Goal: Browse casually: Explore the website without a specific task or goal

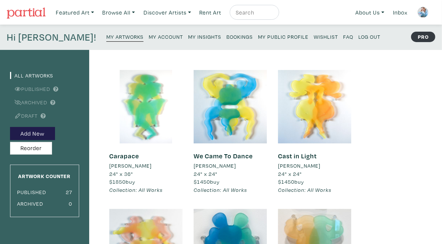
click at [106, 38] on small "My Artworks" at bounding box center [124, 36] width 37 height 7
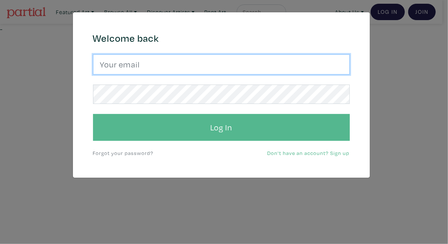
type input "tylerburey1@gmail.com"
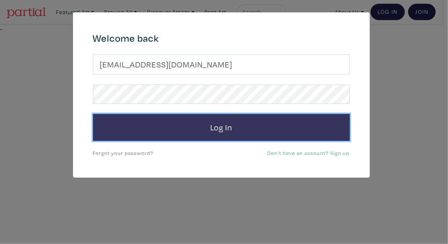
click at [258, 129] on button "Log In" at bounding box center [221, 127] width 257 height 27
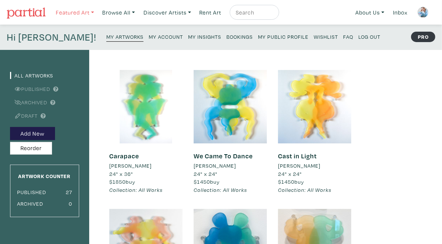
click at [79, 16] on link "Featured Art" at bounding box center [74, 12] width 45 height 15
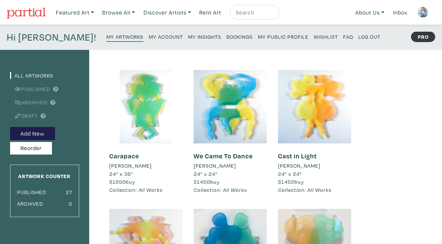
click at [34, 7] on img at bounding box center [26, 12] width 39 height 11
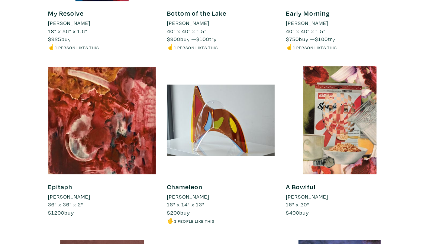
scroll to position [1088, 0]
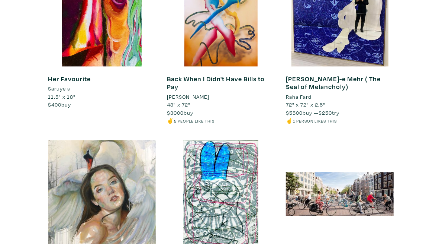
scroll to position [2055, 0]
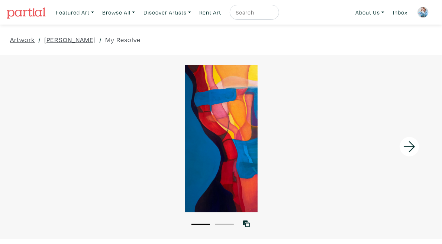
click at [412, 147] on icon at bounding box center [409, 147] width 25 height 20
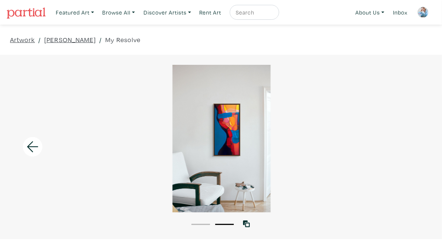
click at [412, 147] on div at bounding box center [221, 138] width 442 height 147
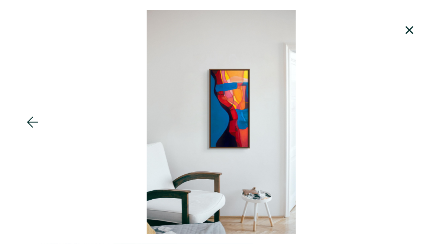
scroll to position [223, 0]
click at [410, 33] on icon at bounding box center [409, 30] width 25 height 20
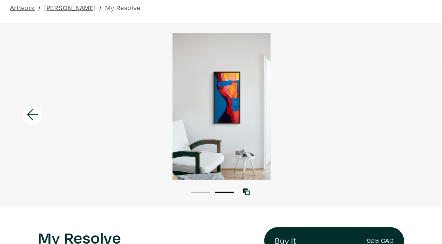
scroll to position [0, 0]
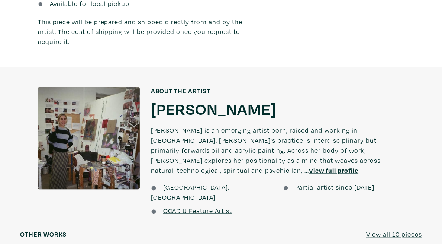
scroll to position [670, 0]
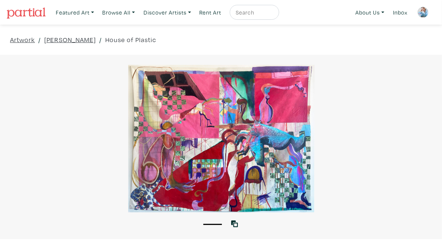
click at [33, 16] on img at bounding box center [26, 12] width 39 height 11
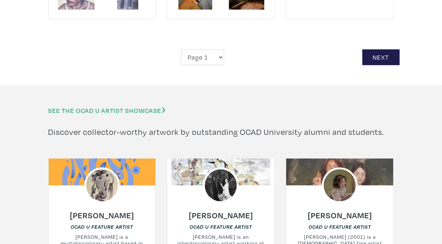
scroll to position [1749, 0]
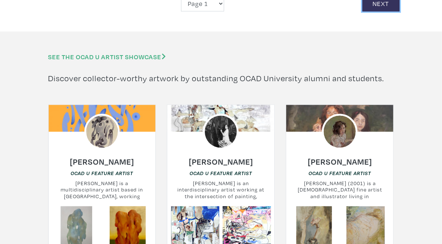
click at [400, 12] on link "Next" at bounding box center [381, 4] width 37 height 16
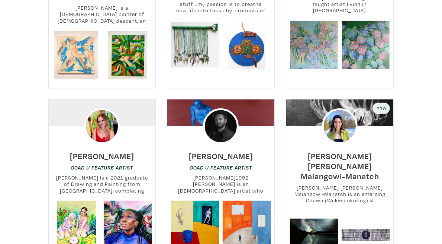
scroll to position [1451, 0]
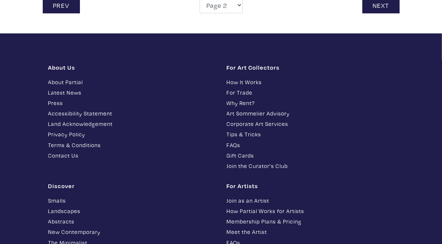
scroll to position [1675, 0]
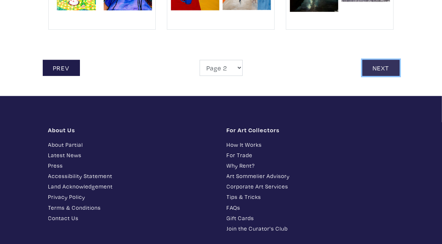
click at [400, 76] on link "Next" at bounding box center [381, 68] width 37 height 16
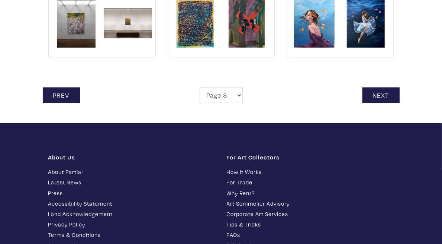
scroll to position [1675, 0]
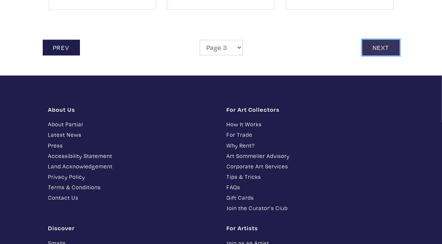
click at [400, 56] on link "Next" at bounding box center [381, 48] width 37 height 16
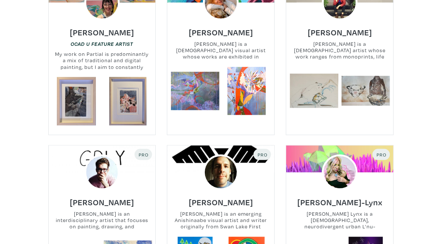
scroll to position [521, 0]
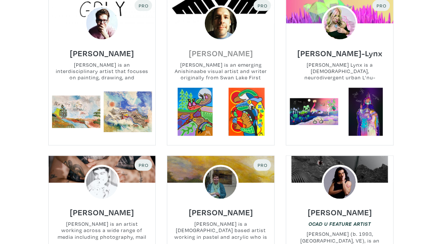
click at [236, 58] on h6 "[PERSON_NAME]" at bounding box center [221, 53] width 64 height 10
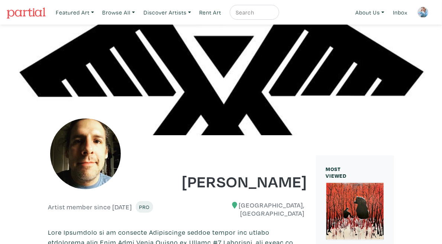
click at [32, 14] on img at bounding box center [26, 12] width 39 height 11
